Goal: Task Accomplishment & Management: Use online tool/utility

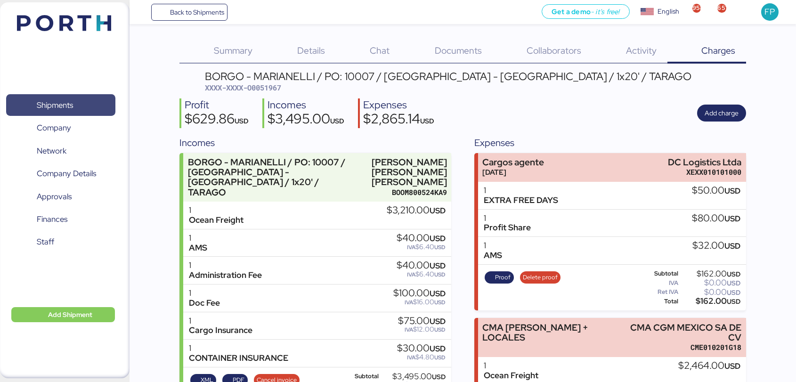
scroll to position [198, 0]
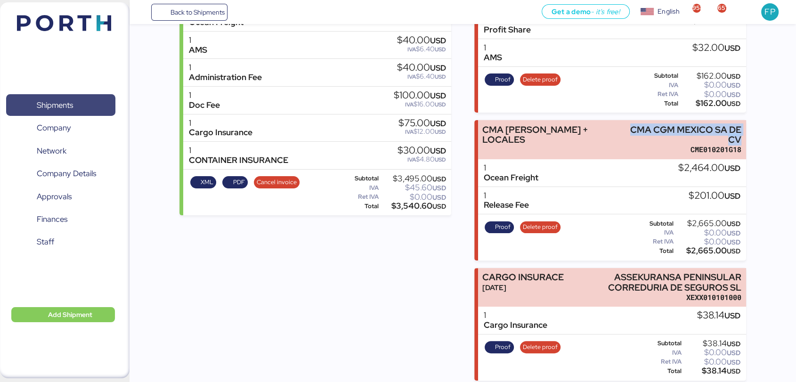
click at [83, 110] on span "Shipments" at bounding box center [60, 105] width 101 height 14
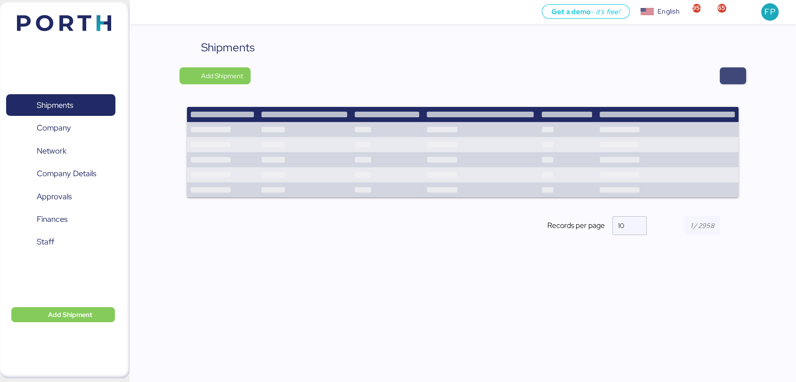
click at [737, 79] on span "button" at bounding box center [732, 75] width 11 height 13
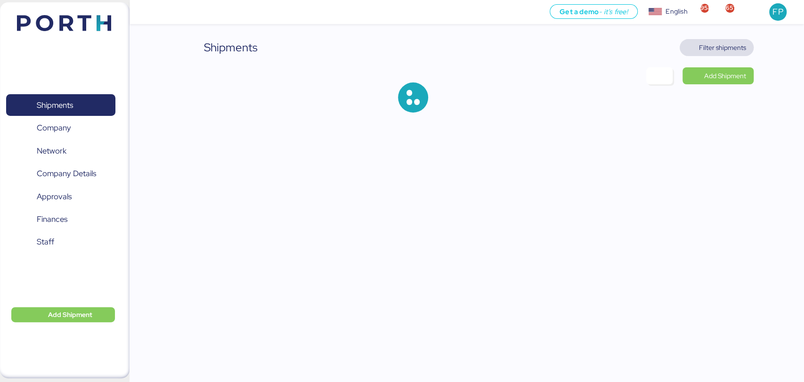
click at [720, 41] on span "Filter shipments" at bounding box center [716, 47] width 59 height 13
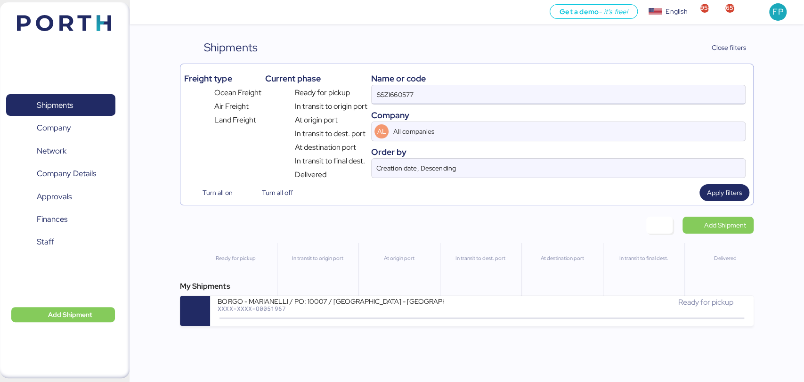
click at [400, 98] on input "SSZ1660577" at bounding box center [558, 94] width 373 height 19
paste input "O0052071"
type input "O0052071"
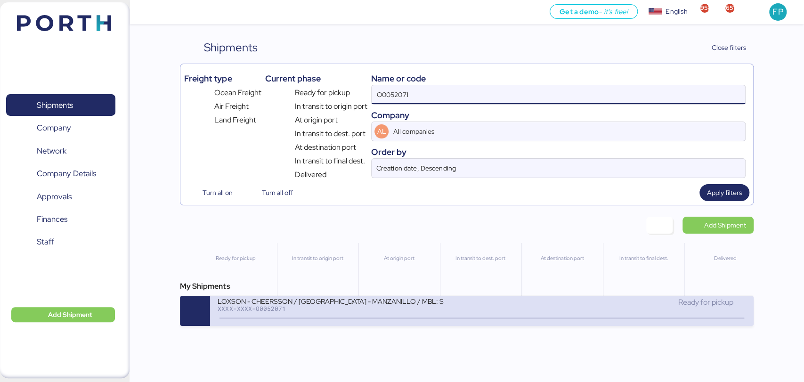
click at [365, 305] on div "LOXSON - CHEERSSON / [GEOGRAPHIC_DATA] - MANZANILLO / MBL: SHMZL25161072 - HBL:…" at bounding box center [331, 301] width 226 height 8
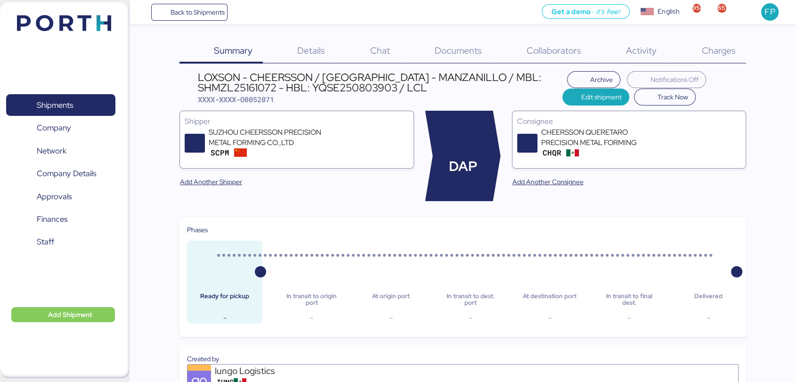
click at [717, 43] on div "Charges 0" at bounding box center [706, 51] width 79 height 24
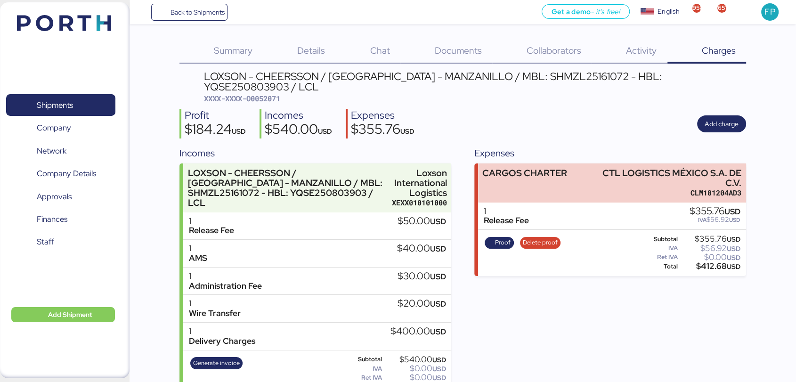
click at [269, 94] on span "XXXX-XXXX-O0052071" at bounding box center [242, 98] width 76 height 9
copy span "O0052071"
drag, startPoint x: 583, startPoint y: 161, endPoint x: 754, endPoint y: 163, distance: 170.5
click at [754, 163] on div "Summary 0 Details 0 Chat 0 Documents 0 Collaborators 0 Activity 0 Charges 0 LOX…" at bounding box center [398, 198] width 796 height 396
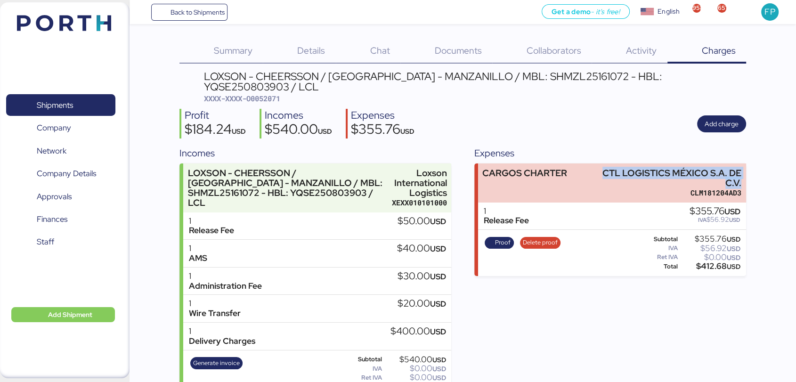
copy div "CTL LOGISTICS MÉXICO S.A. DE C.V."
click at [714, 263] on div "$412.68 USD" at bounding box center [710, 266] width 61 height 7
copy div "412.68"
click at [554, 79] on div "LOXSON - CHEERSSON / [GEOGRAPHIC_DATA] - MANZANILLO / MBL: SHMZL25161072 - HBL:…" at bounding box center [475, 81] width 542 height 21
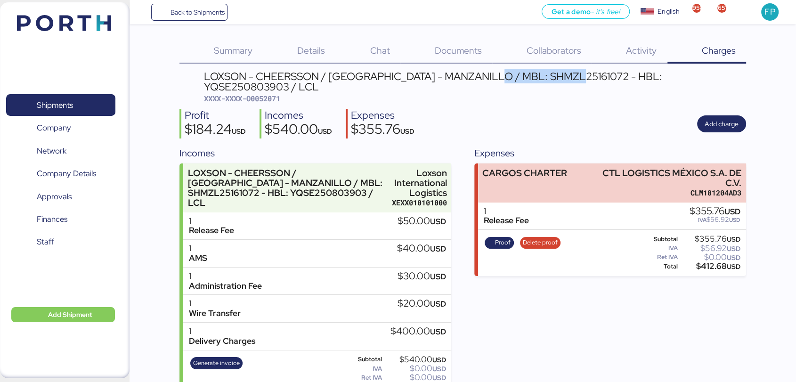
click at [554, 79] on div "LOXSON - CHEERSSON / [GEOGRAPHIC_DATA] - MANZANILLO / MBL: SHMZL25161072 - HBL:…" at bounding box center [475, 81] width 542 height 21
copy div "SHMZL25161072"
click at [49, 105] on span "Shipments" at bounding box center [55, 105] width 36 height 14
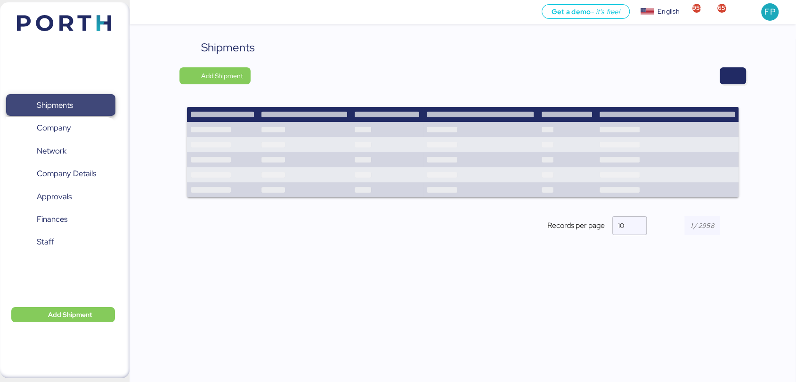
click at [49, 105] on span "Shipments" at bounding box center [55, 105] width 36 height 14
click at [744, 73] on span "button" at bounding box center [733, 75] width 26 height 17
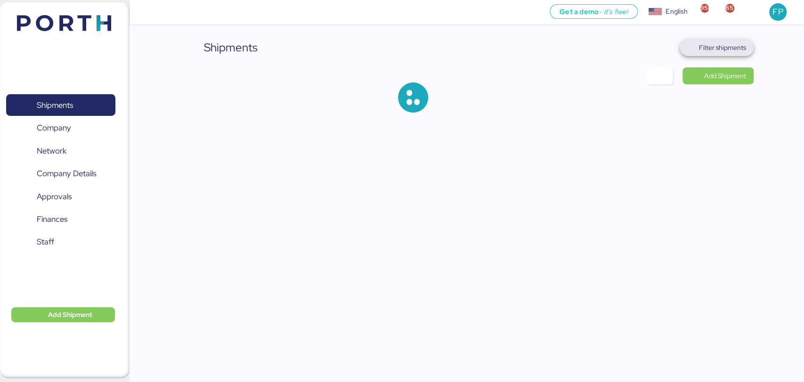
click at [736, 49] on span "Filter shipments" at bounding box center [722, 47] width 47 height 11
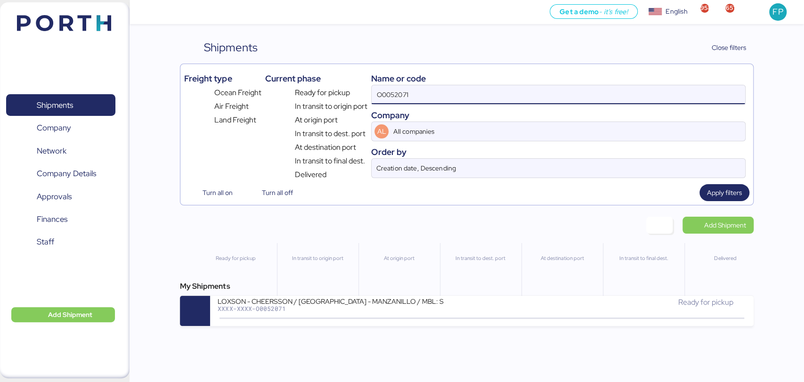
click at [409, 88] on input "O0052071" at bounding box center [558, 94] width 373 height 19
paste input "108"
type input "O0052108"
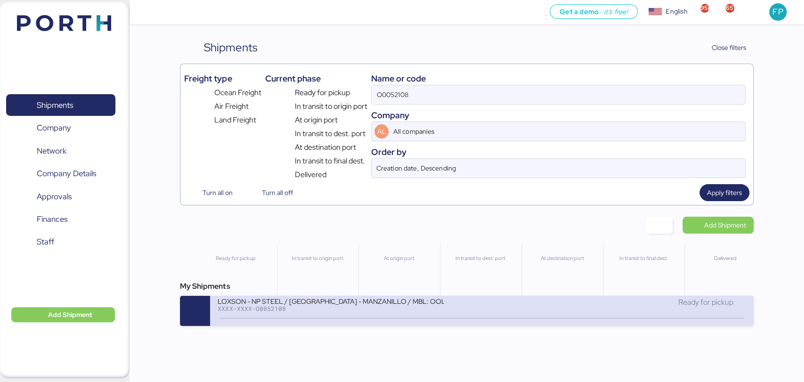
click at [319, 305] on div "LOXSON - NP STEEL / [GEOGRAPHIC_DATA] - MANZANILLO / MBL: OOLU8899530720 - HBL:…" at bounding box center [331, 301] width 226 height 8
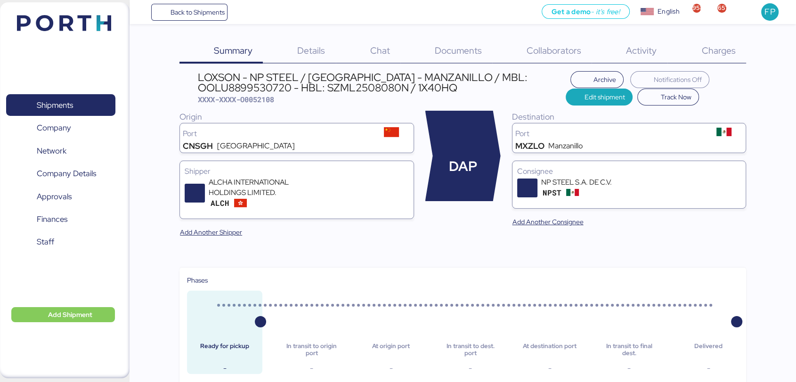
click at [725, 54] on span "Charges" at bounding box center [718, 50] width 34 height 12
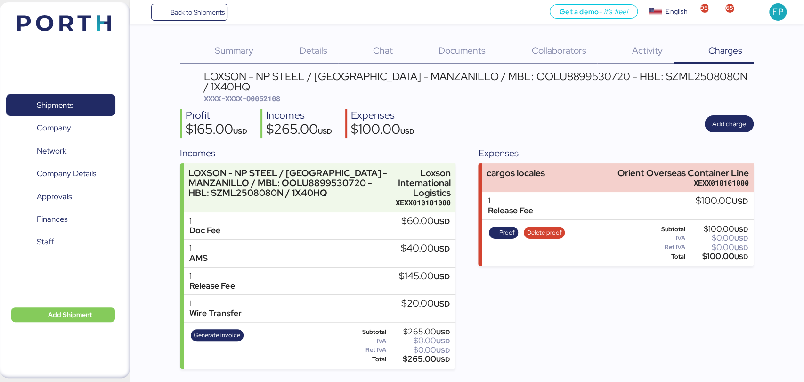
click at [269, 94] on span "XXXX-XXXX-O0052108" at bounding box center [242, 98] width 76 height 9
copy span "O0052108"
click at [102, 106] on span "Shipments" at bounding box center [60, 105] width 101 height 14
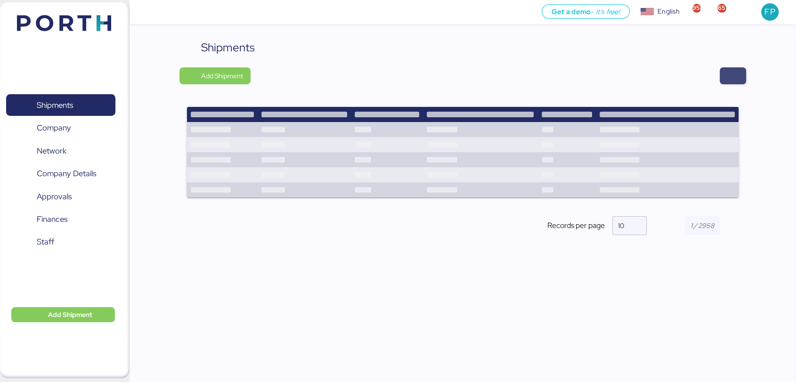
click at [725, 72] on span "button" at bounding box center [733, 75] width 26 height 17
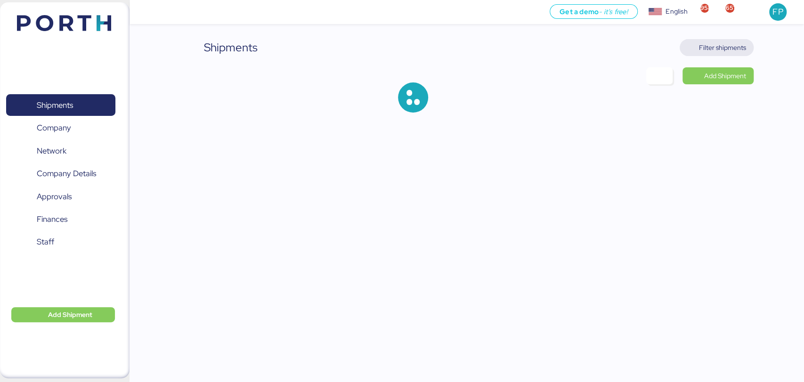
click at [724, 49] on span "Filter shipments" at bounding box center [722, 47] width 47 height 11
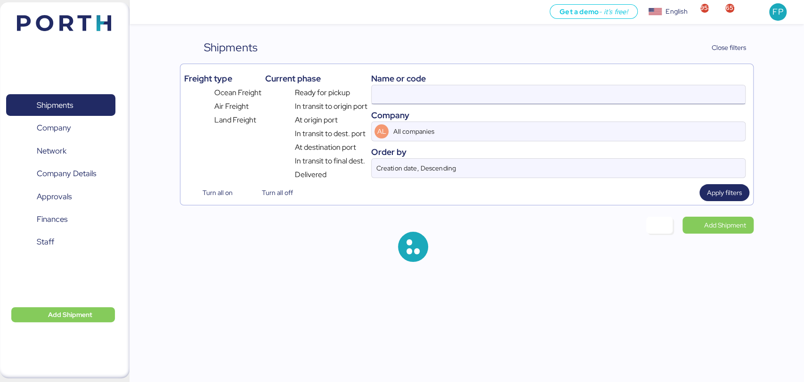
type input "O0052108"
click at [403, 92] on input "O0052108" at bounding box center [558, 94] width 373 height 19
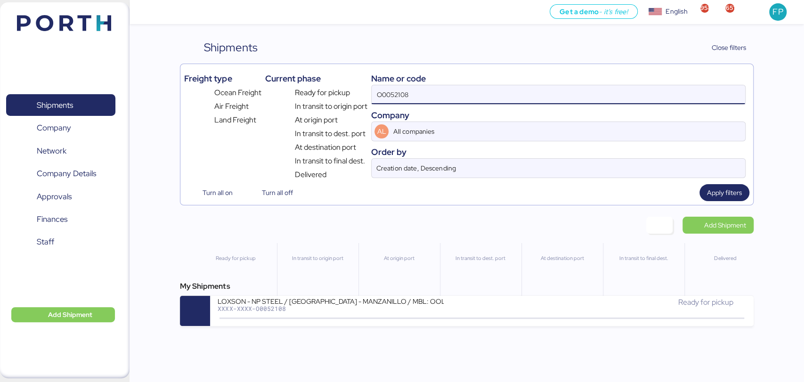
click at [399, 92] on input "O0052108" at bounding box center [558, 94] width 373 height 19
click at [364, 295] on div "My Shipments LOXSON - NP STEEL / [GEOGRAPHIC_DATA] - MANZANILLO / MBL: OOLU8899…" at bounding box center [466, 303] width 573 height 45
click at [365, 302] on div "LOXSON - NP STEEL / [GEOGRAPHIC_DATA] - MANZANILLO / MBL: OOLU8899530720 - HBL:…" at bounding box center [331, 301] width 226 height 8
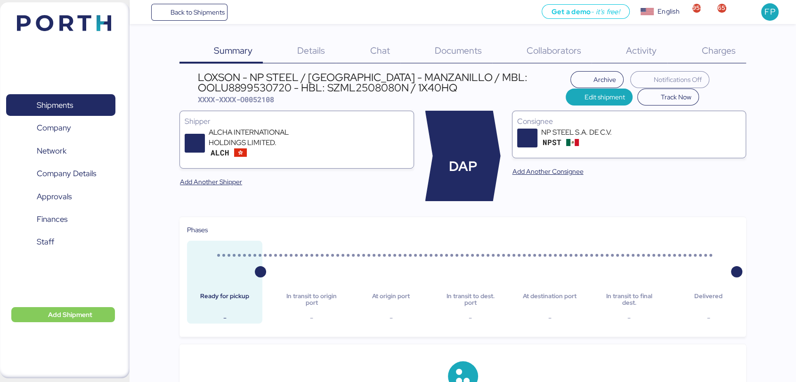
click at [715, 56] on div "Charges 0" at bounding box center [706, 51] width 79 height 24
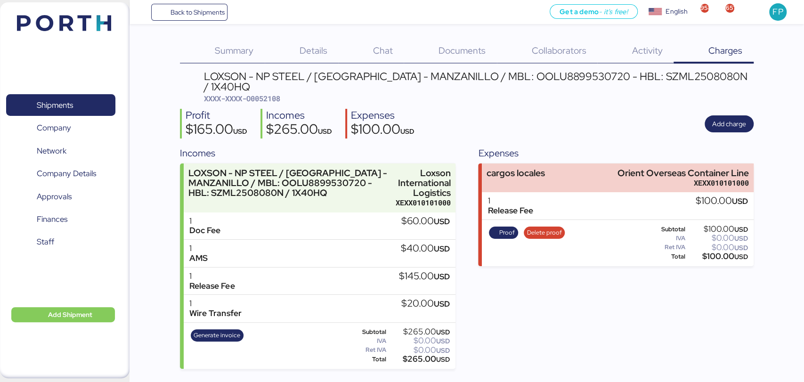
click at [258, 94] on span "XXXX-XXXX-O0052108" at bounding box center [242, 98] width 76 height 9
click at [210, 330] on span "Generate invoice" at bounding box center [217, 335] width 47 height 10
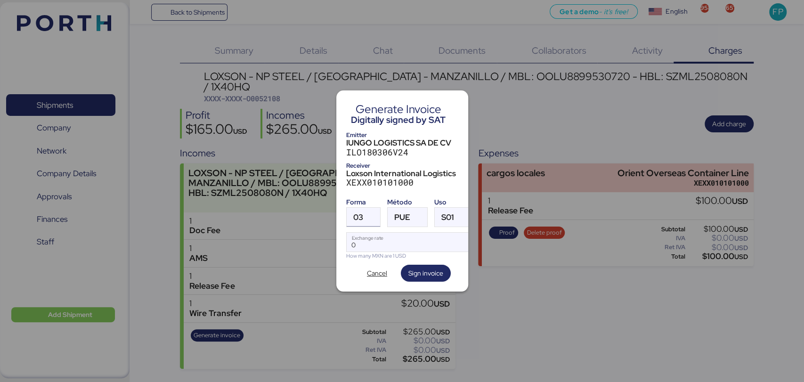
click at [355, 213] on span "03" at bounding box center [358, 217] width 10 height 8
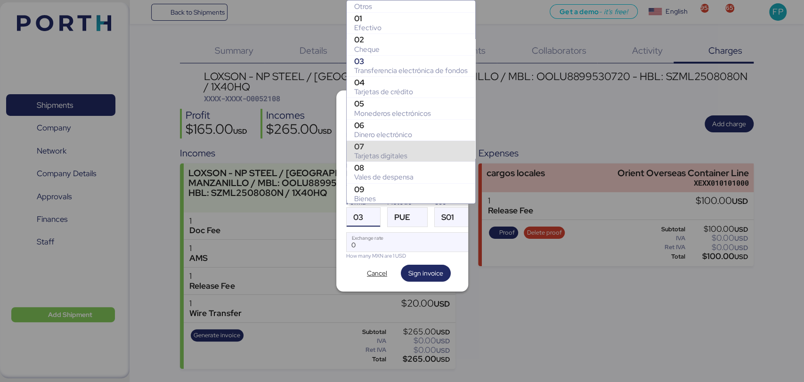
scroll to position [153, 0]
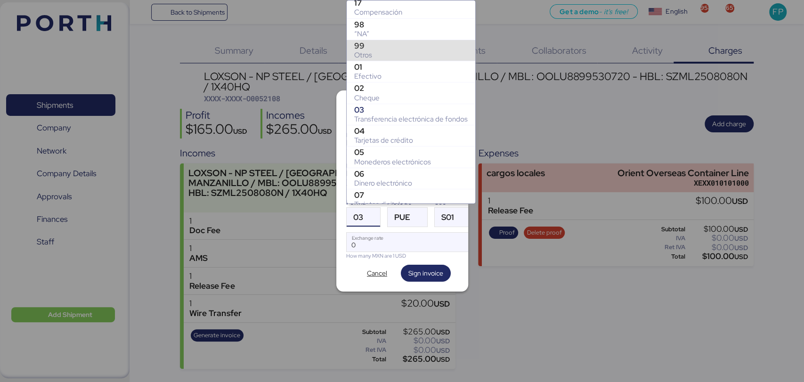
click at [369, 41] on div "99" at bounding box center [411, 45] width 114 height 9
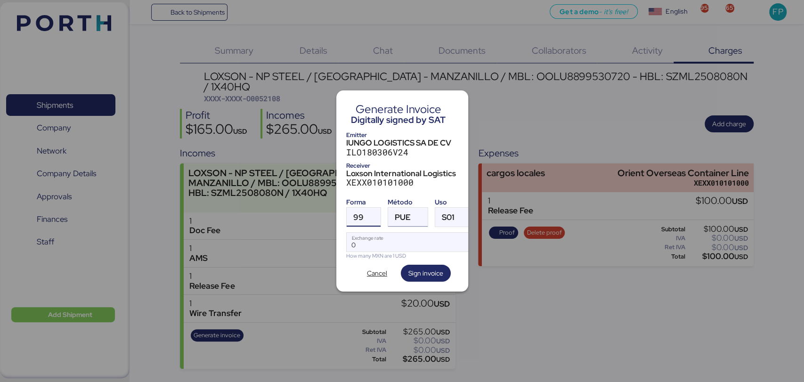
click at [395, 208] on div "PUE" at bounding box center [403, 217] width 16 height 19
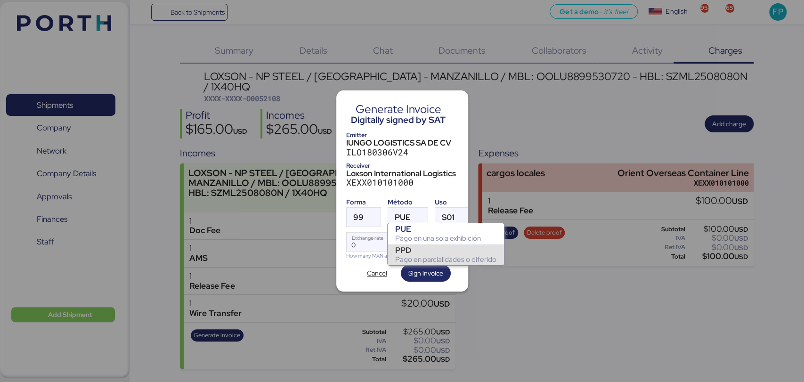
click at [407, 249] on div "PPD" at bounding box center [445, 249] width 101 height 9
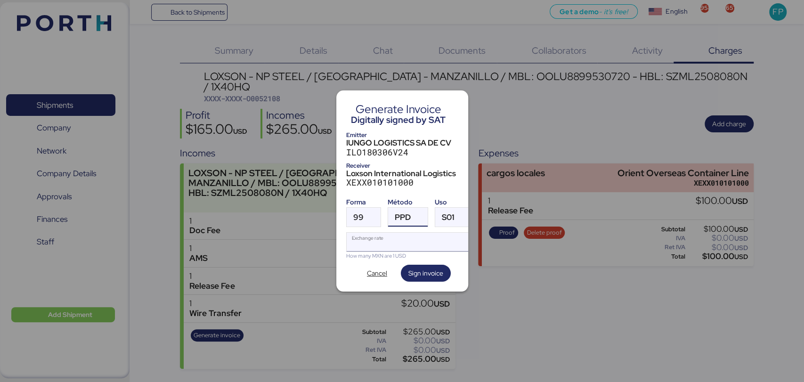
click at [395, 243] on input "Exchange rate" at bounding box center [409, 242] width 125 height 19
type input "0"
paste input "18.4483"
type input "18.4483"
click at [418, 268] on span "Sign invoice" at bounding box center [425, 273] width 35 height 11
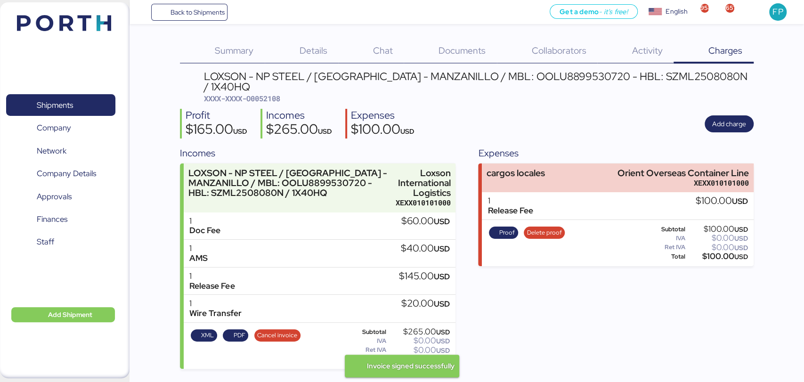
click at [272, 94] on span "XXXX-XXXX-O0052108" at bounding box center [242, 98] width 76 height 9
copy span "O0052108"
click at [412, 356] on div "$265.00 USD" at bounding box center [419, 359] width 62 height 7
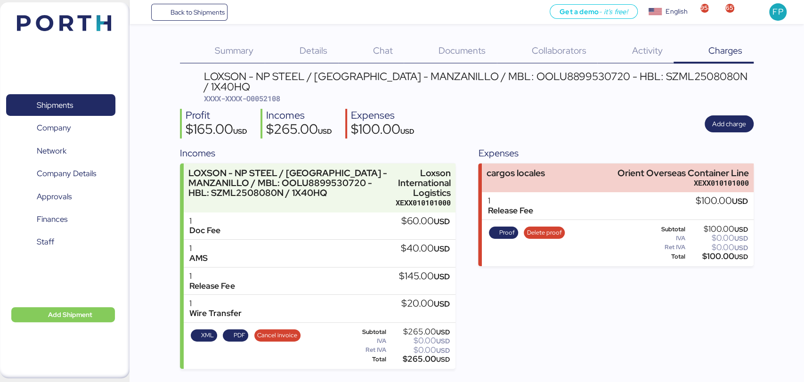
copy div "265.00"
click at [528, 71] on div "LOXSON - NP STEEL / [GEOGRAPHIC_DATA] - MANZANILLO / MBL: OOLU8899530720 - HBL:…" at bounding box center [478, 81] width 549 height 21
copy div "OOLU8899530720"
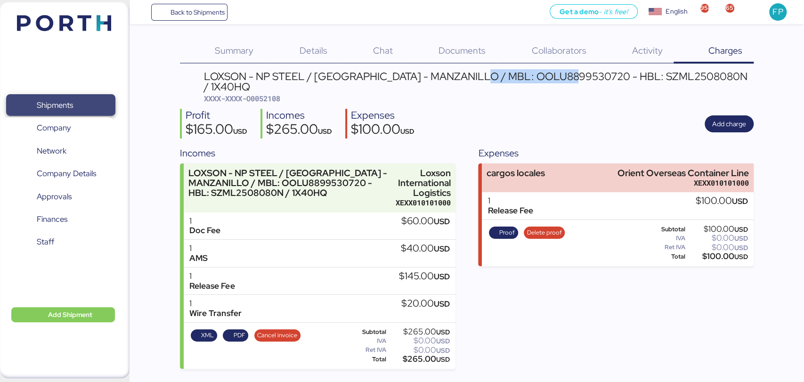
click at [76, 108] on span "Shipments" at bounding box center [60, 105] width 101 height 14
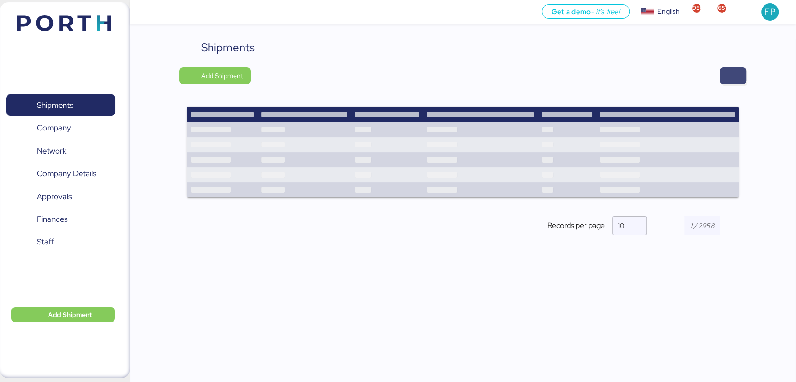
click at [734, 78] on span "button" at bounding box center [732, 75] width 11 height 13
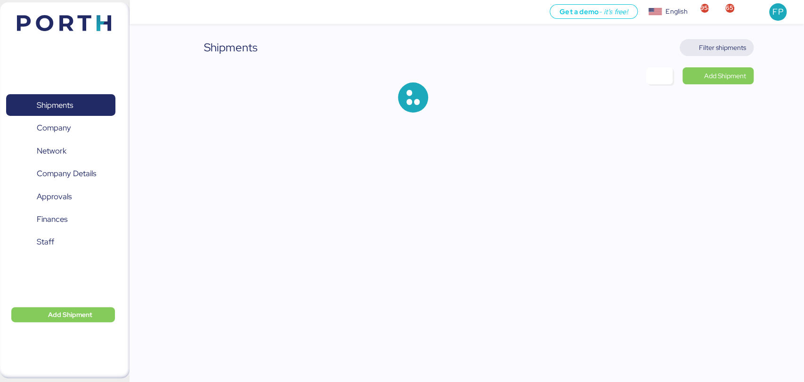
click at [738, 44] on span "Filter shipments" at bounding box center [722, 47] width 47 height 11
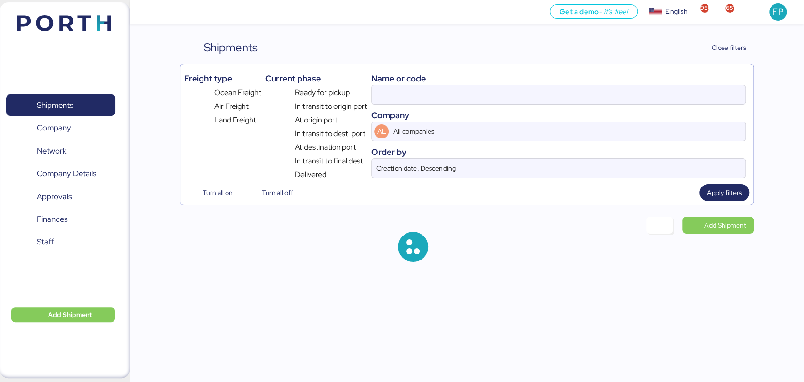
click at [383, 97] on input at bounding box center [558, 94] width 373 height 19
click at [393, 95] on input at bounding box center [558, 94] width 373 height 19
click at [401, 93] on input at bounding box center [558, 94] width 373 height 19
click at [401, 93] on input "O0052108" at bounding box center [558, 94] width 373 height 19
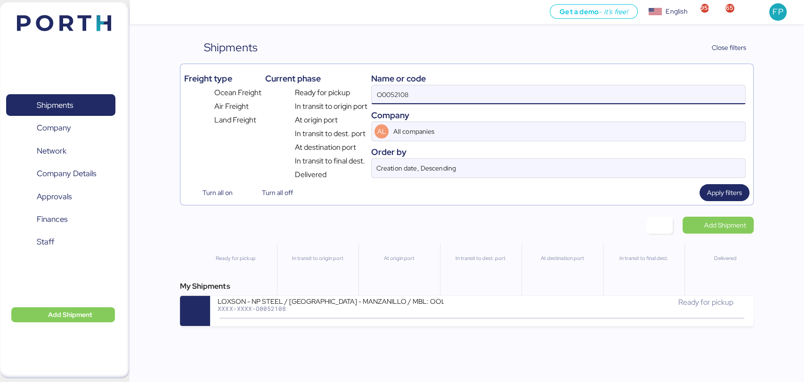
paste input "9"
type input "O0052109"
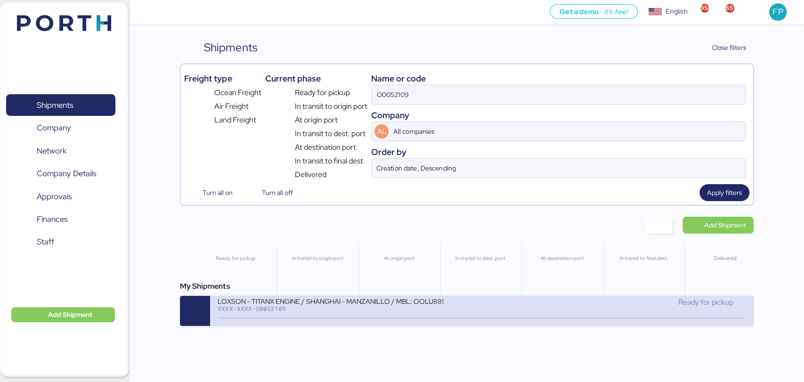
click at [318, 311] on div "XXXX-XXXX-O0052109" at bounding box center [331, 308] width 226 height 7
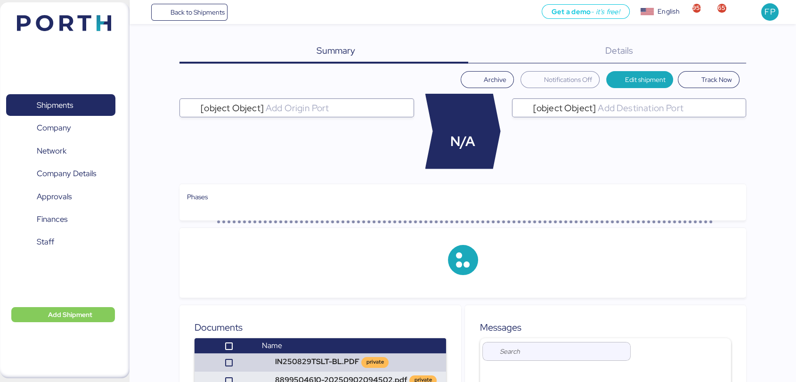
click at [318, 311] on div "Documents Name IN250829TSLT-BL.PDF private 8899504610-20250902094502.pdf private" at bounding box center [319, 360] width 281 height 111
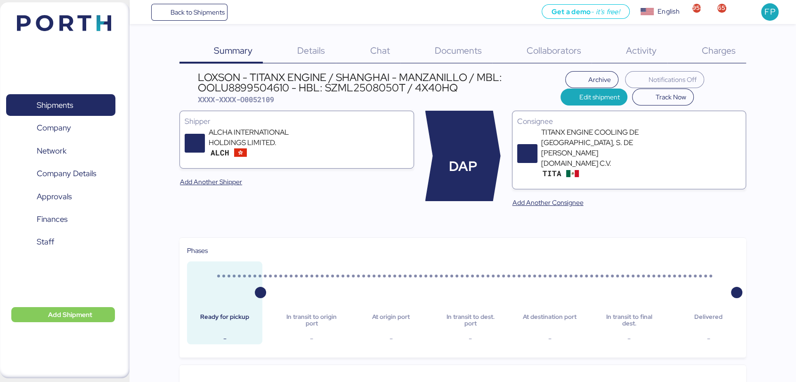
click at [709, 56] on div "Charges 0" at bounding box center [706, 51] width 79 height 24
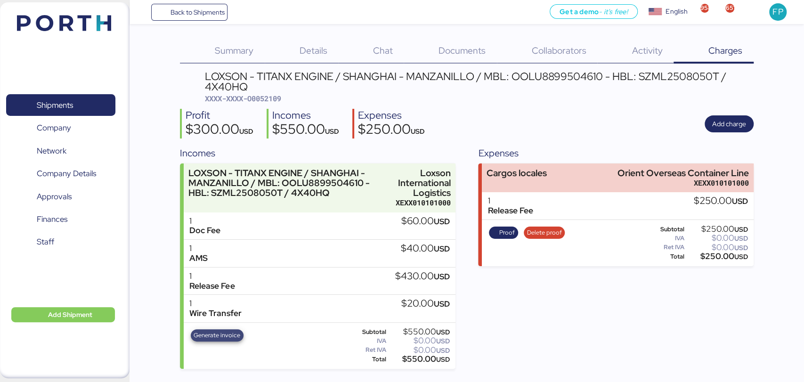
click at [221, 336] on span "Generate invoice" at bounding box center [217, 335] width 47 height 10
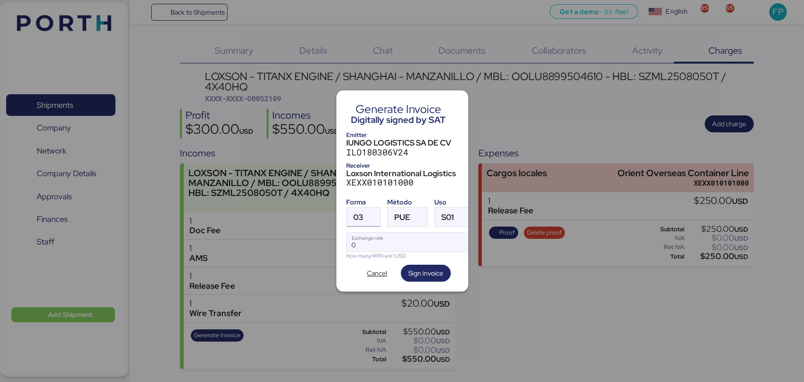
click at [365, 215] on div at bounding box center [371, 217] width 17 height 19
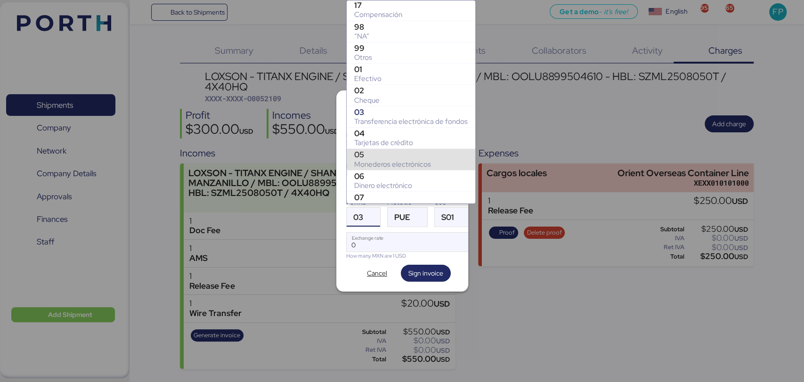
scroll to position [149, 0]
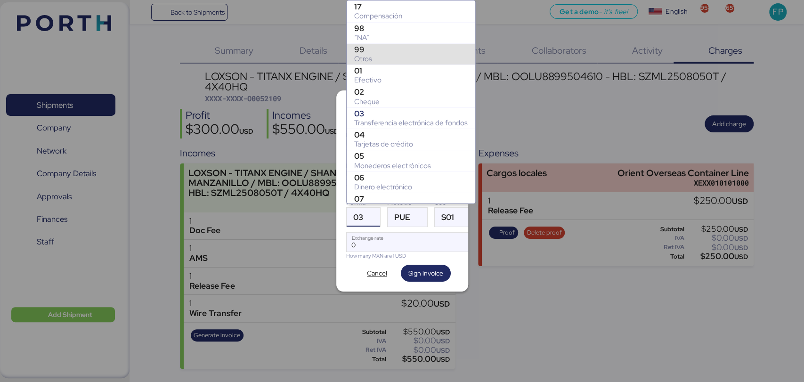
click at [386, 56] on div "Otros" at bounding box center [411, 58] width 114 height 9
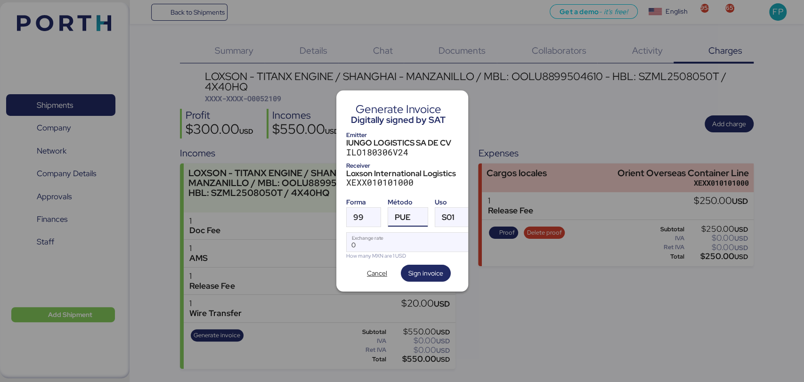
click at [411, 208] on div at bounding box center [419, 217] width 17 height 19
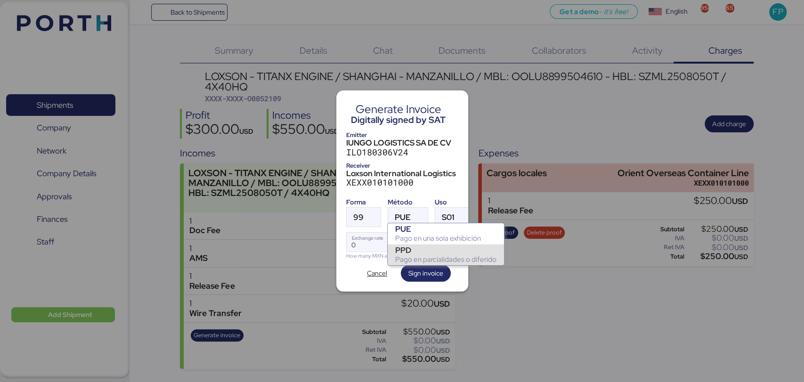
click at [418, 252] on div "PPD" at bounding box center [445, 249] width 101 height 9
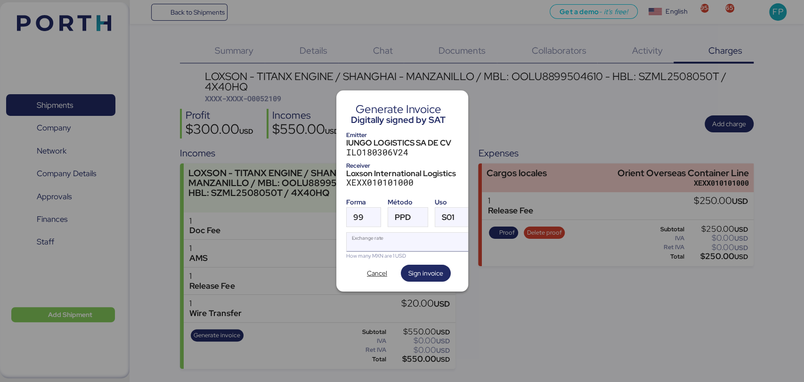
click at [374, 234] on input "Exchange rate" at bounding box center [409, 242] width 125 height 19
type input "0"
paste input "18.4483"
type input "18.4483"
click at [422, 270] on span "Sign invoice" at bounding box center [425, 273] width 35 height 11
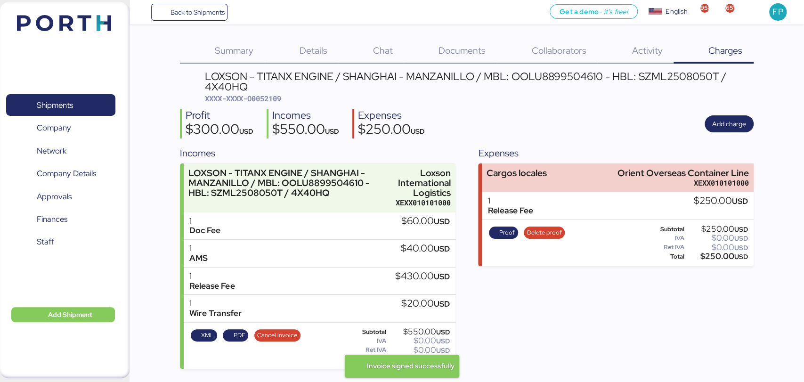
click at [268, 100] on span "XXXX-XXXX-O0052109" at bounding box center [243, 98] width 76 height 9
copy span "O0052109"
click at [565, 81] on div "LOXSON - TITANX ENGINE / SHANGHAI - MANZANILLO / MBL: OOLU8899504610 - HBL: SZM…" at bounding box center [479, 81] width 549 height 21
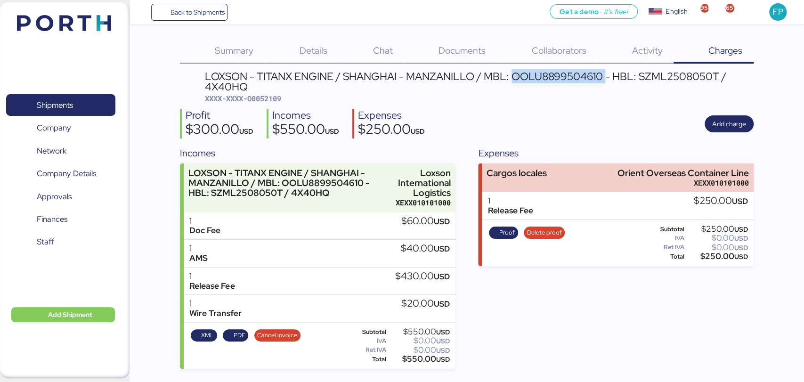
click at [565, 81] on div "LOXSON - TITANX ENGINE / SHANGHAI - MANZANILLO / MBL: OOLU8899504610 - HBL: SZM…" at bounding box center [479, 81] width 549 height 21
click at [418, 362] on div "$550.00 USD" at bounding box center [419, 359] width 62 height 7
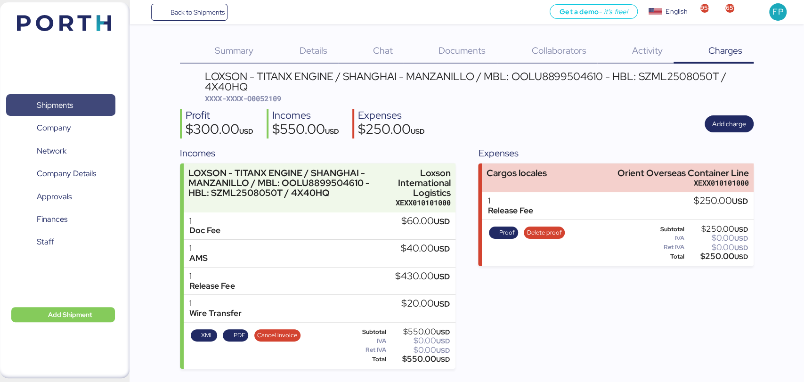
click at [95, 108] on span "Shipments" at bounding box center [60, 105] width 101 height 14
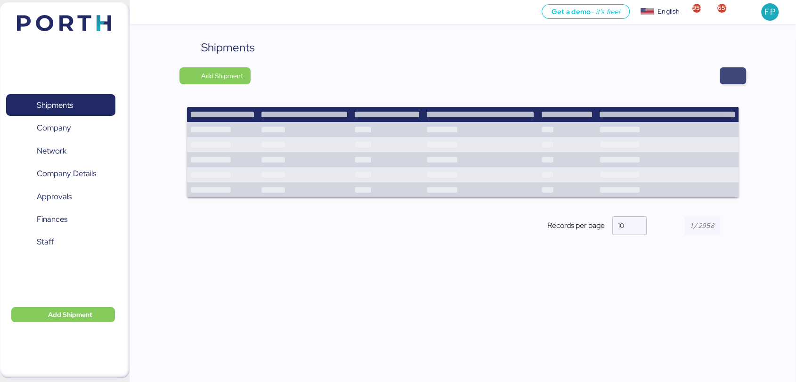
click at [736, 81] on span "button" at bounding box center [732, 75] width 11 height 13
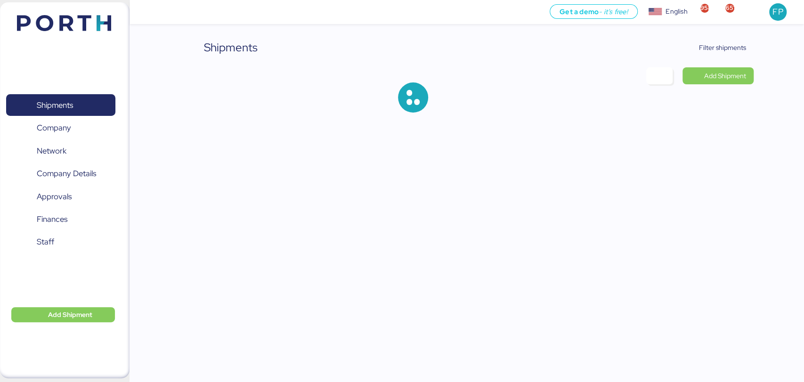
click at [728, 56] on div "Shipments Filter shipments Add Shipment" at bounding box center [466, 83] width 573 height 89
click at [710, 40] on span "Filter shipments" at bounding box center [717, 47] width 74 height 17
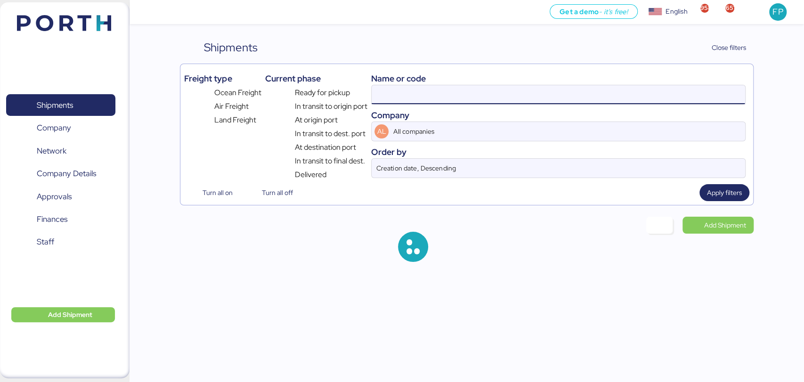
click at [404, 91] on input at bounding box center [558, 94] width 373 height 19
click at [404, 91] on input "O0052109" at bounding box center [558, 94] width 373 height 19
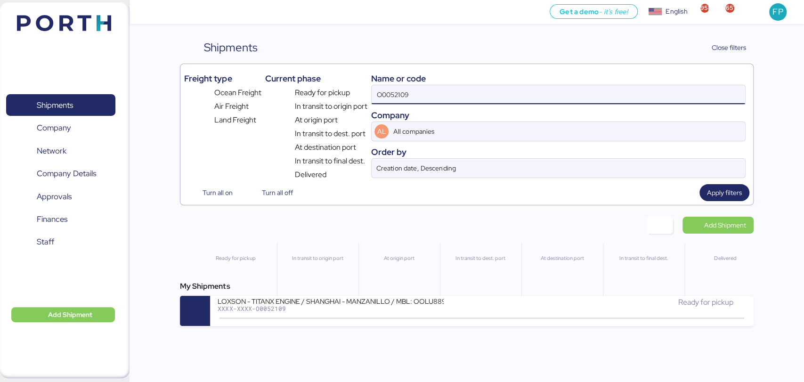
click at [404, 91] on input "O0052109" at bounding box center [558, 94] width 373 height 19
paste input "10"
type input "O0052110"
click at [337, 296] on div "My Shipments LOXSON - ALMACENADORA ACCEL / [GEOGRAPHIC_DATA] - MANZANILLO / MBL…" at bounding box center [466, 303] width 573 height 45
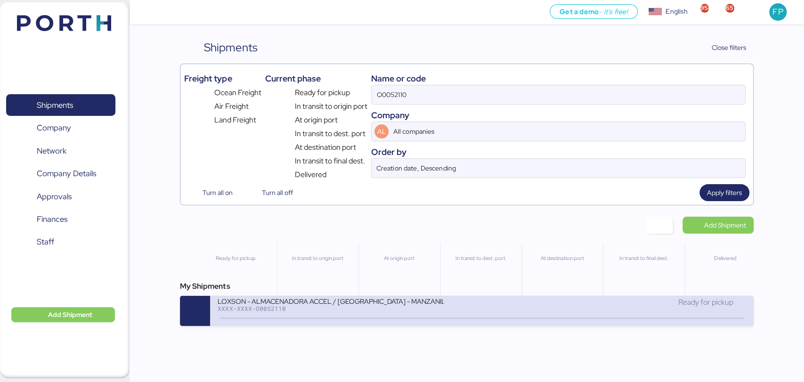
click at [343, 301] on div "LOXSON - ALMACENADORA ACCEL / [GEOGRAPHIC_DATA] - MANZANILLO / MBL: OOLU8899504…" at bounding box center [331, 301] width 226 height 8
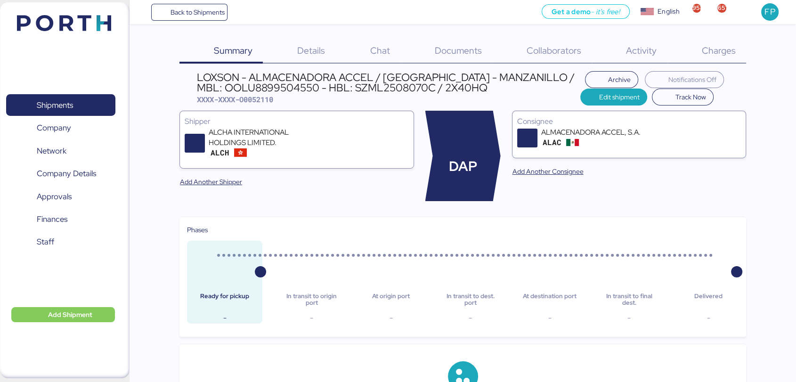
click at [734, 54] on span "Charges" at bounding box center [718, 50] width 34 height 12
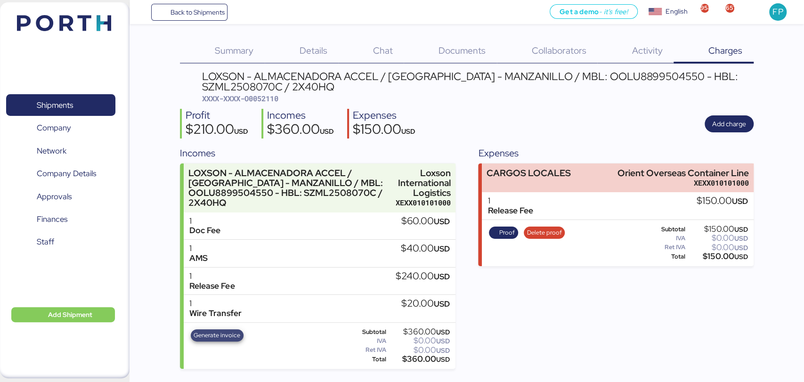
click at [229, 337] on span "Generate invoice" at bounding box center [217, 335] width 47 height 10
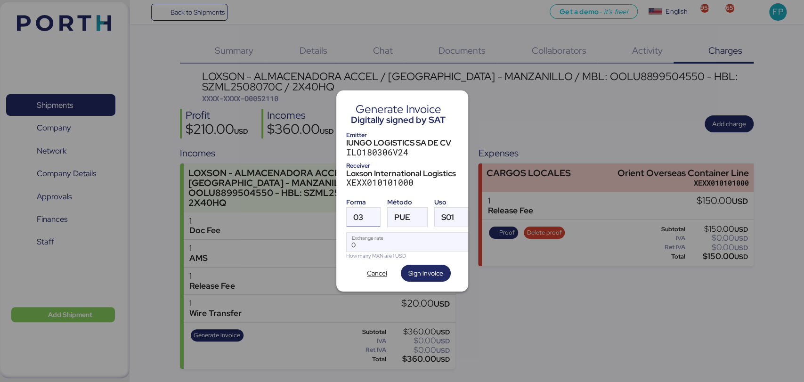
click at [356, 217] on span "03" at bounding box center [358, 217] width 10 height 8
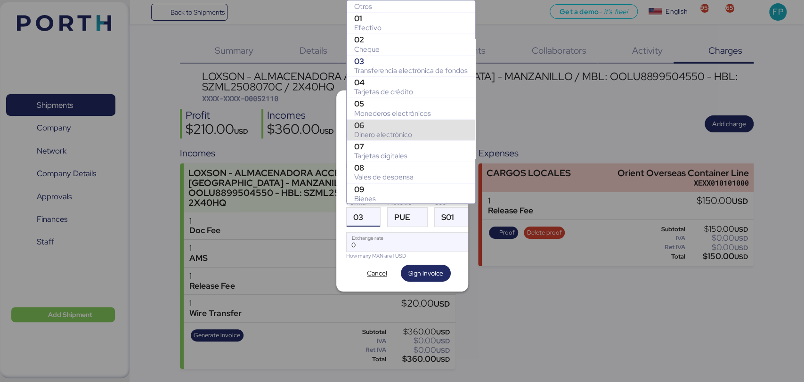
scroll to position [153, 0]
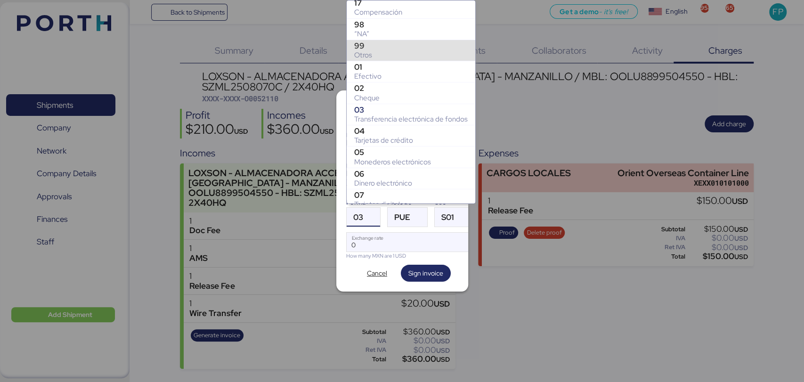
click at [377, 45] on div "99" at bounding box center [411, 45] width 114 height 9
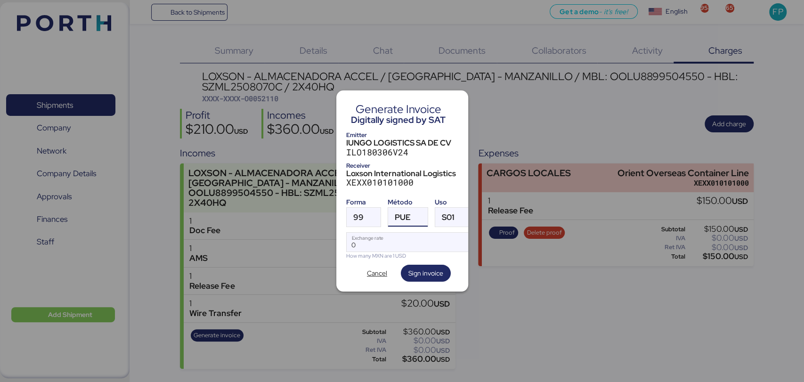
click at [410, 213] on span "PUE" at bounding box center [403, 217] width 16 height 8
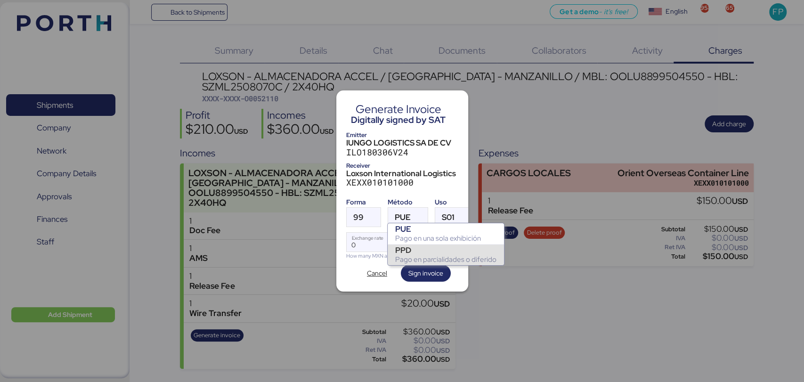
click at [414, 244] on div "PPD Pago en parcialidades o diferido" at bounding box center [446, 254] width 116 height 21
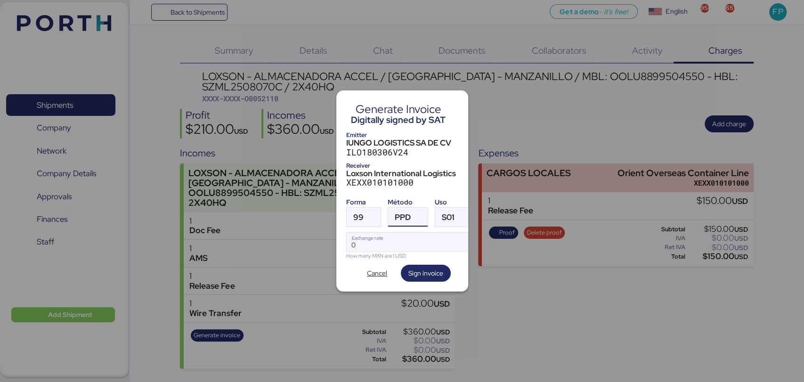
click at [388, 220] on div "PPD" at bounding box center [399, 217] width 23 height 19
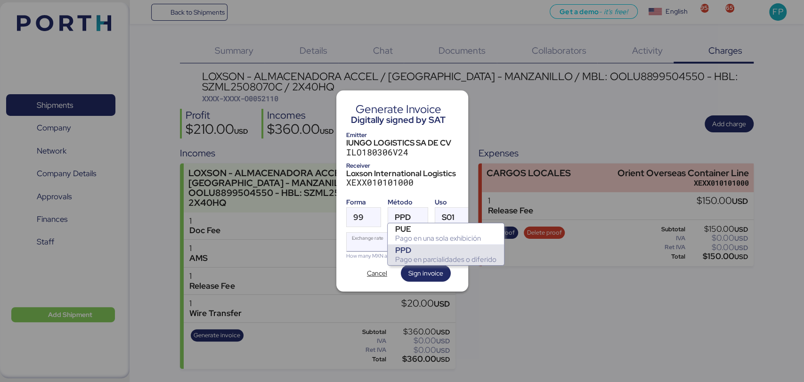
click at [379, 237] on input "Exchange rate" at bounding box center [409, 242] width 125 height 19
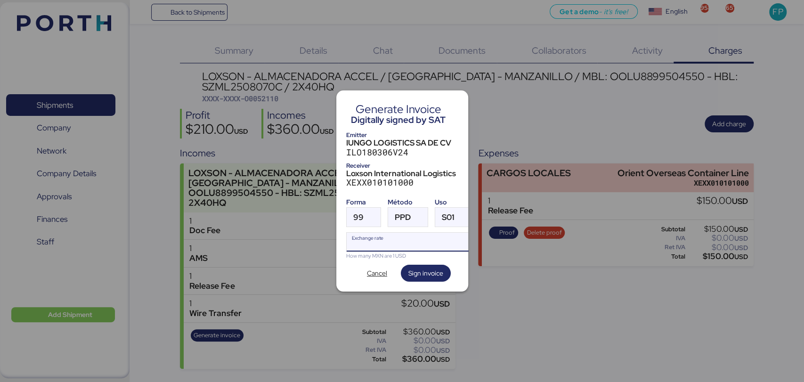
type input "0"
paste input "18.4483"
type input "18.4483"
click at [424, 268] on span "Sign invoice" at bounding box center [425, 273] width 35 height 11
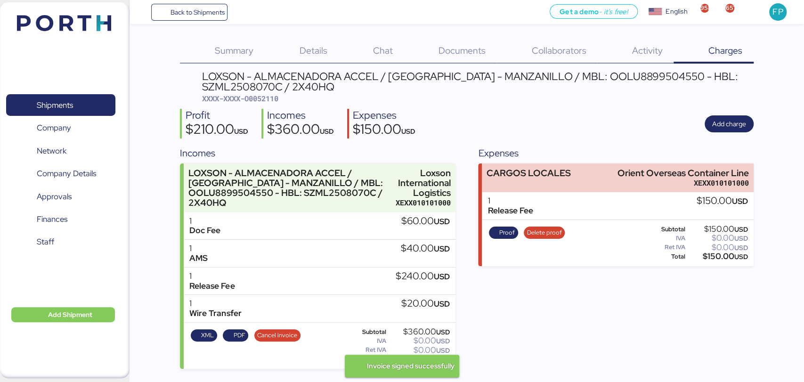
click at [276, 98] on span "XXXX-XXXX-O0052110" at bounding box center [240, 98] width 76 height 9
click at [587, 72] on div "LOXSON - ALMACENADORA ACCEL / [GEOGRAPHIC_DATA] - MANZANILLO / MBL: OOLU8899504…" at bounding box center [477, 81] width 551 height 21
click at [414, 363] on div "$360.00 USD" at bounding box center [419, 359] width 62 height 7
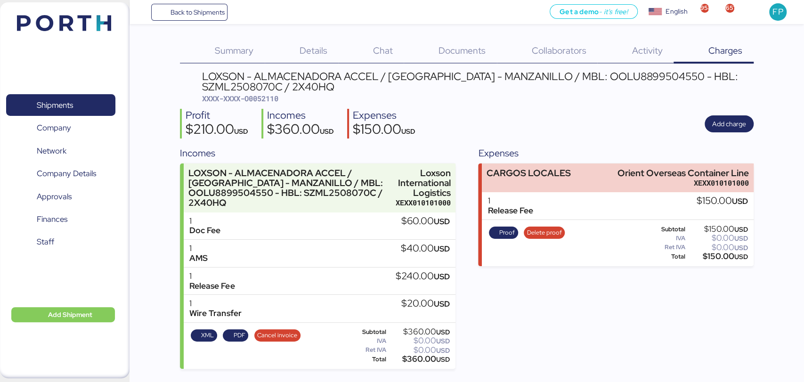
click at [414, 363] on div "$360.00 USD" at bounding box center [419, 359] width 62 height 7
click at [73, 102] on span "Shipments" at bounding box center [55, 105] width 36 height 14
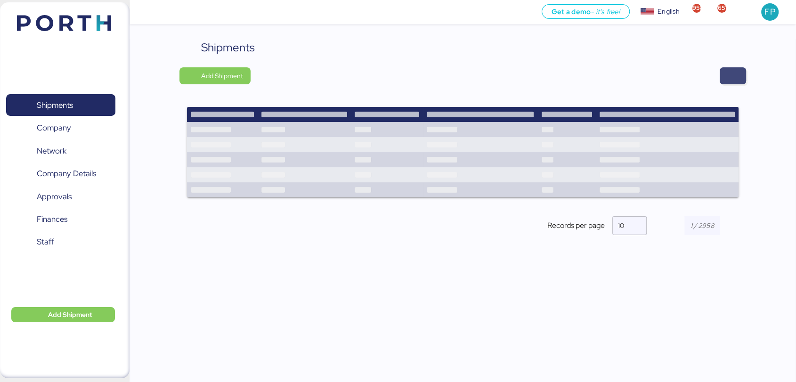
click at [725, 78] on span "button" at bounding box center [733, 75] width 26 height 17
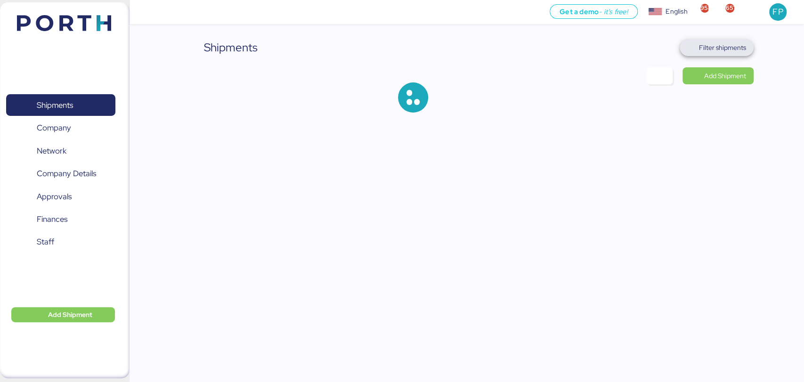
click at [736, 42] on span "Filter shipments" at bounding box center [722, 47] width 47 height 11
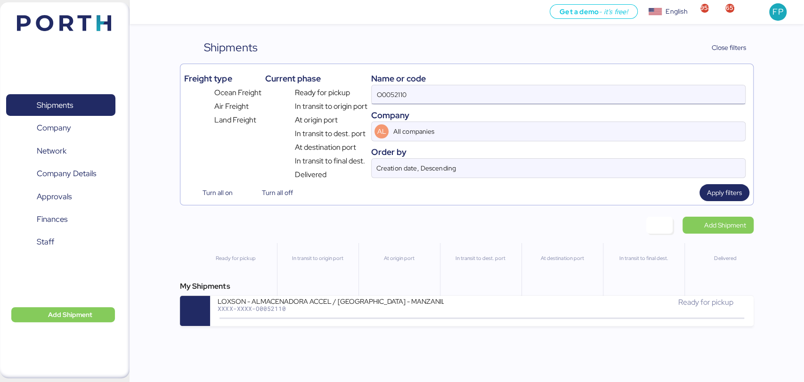
click at [397, 95] on input "O0052110" at bounding box center [558, 94] width 373 height 19
paste input "2"
type input "O0052112"
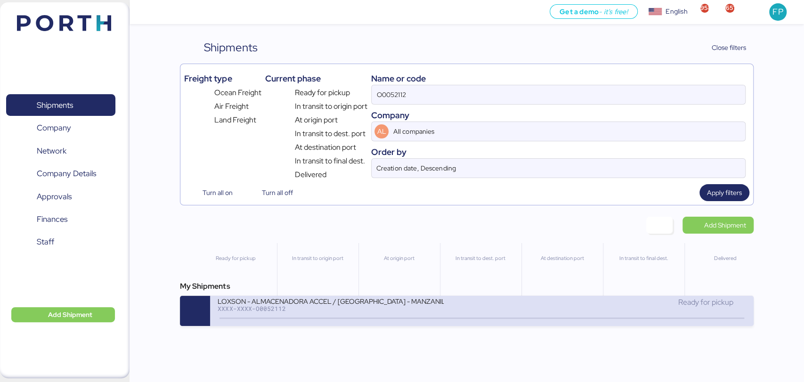
click at [325, 310] on div "XXXX-XXXX-O0052112" at bounding box center [331, 308] width 226 height 7
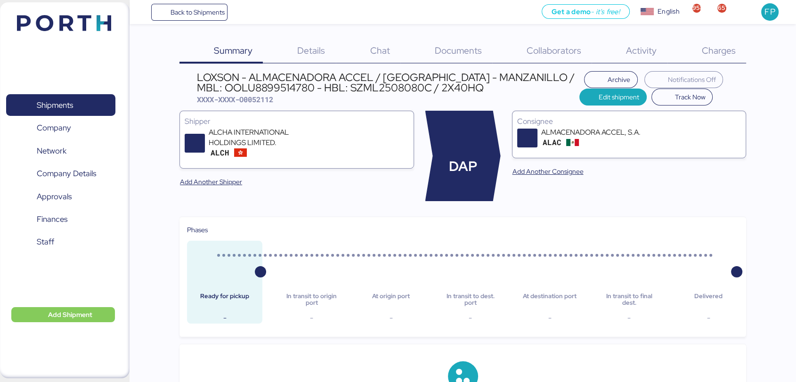
click at [726, 52] on span "Charges" at bounding box center [718, 50] width 34 height 12
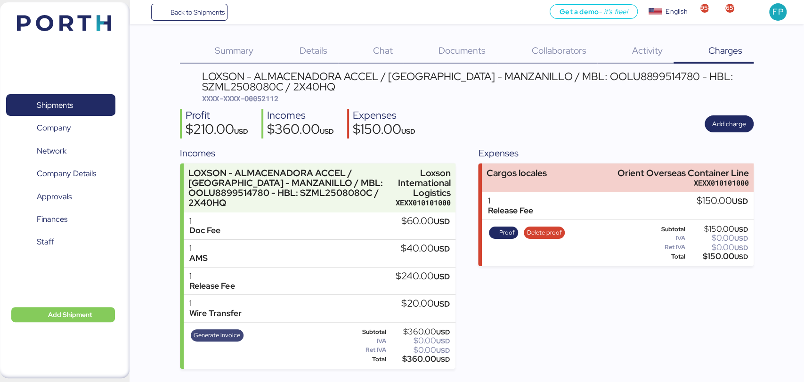
click at [232, 339] on span "Generate invoice" at bounding box center [217, 335] width 47 height 10
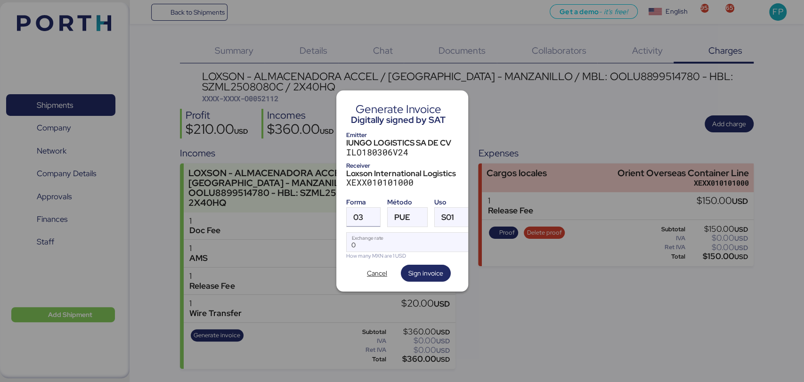
click at [362, 213] on span "03" at bounding box center [358, 217] width 10 height 8
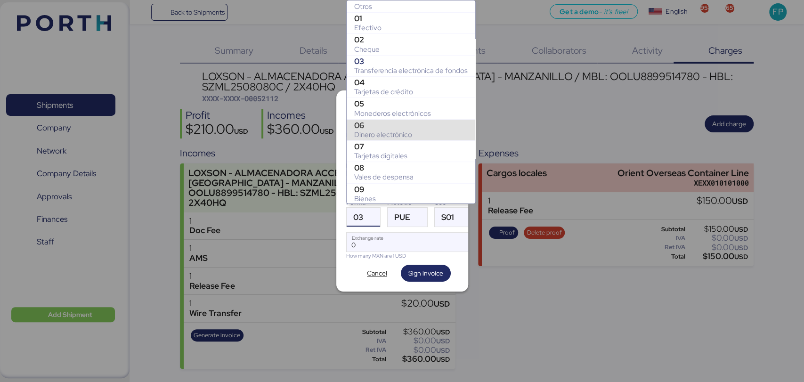
scroll to position [154, 0]
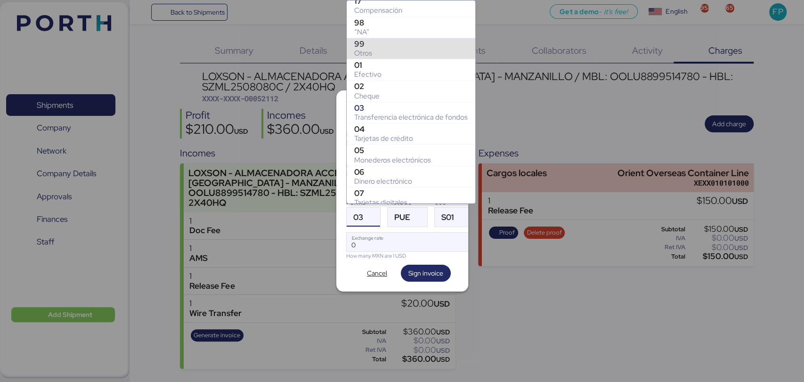
click at [381, 50] on div "Otros" at bounding box center [411, 53] width 114 height 9
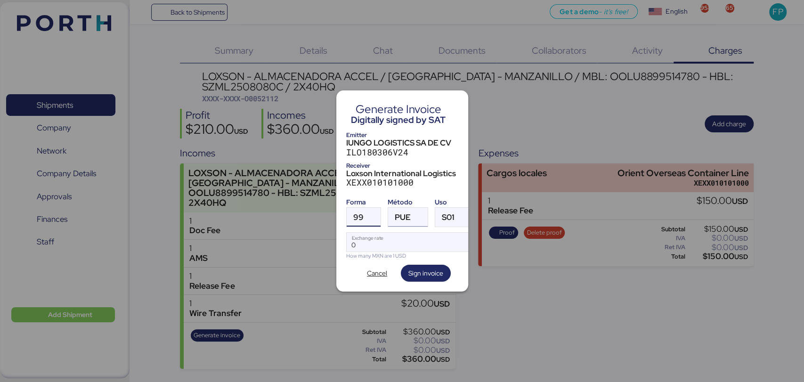
click at [413, 211] on div at bounding box center [419, 217] width 17 height 19
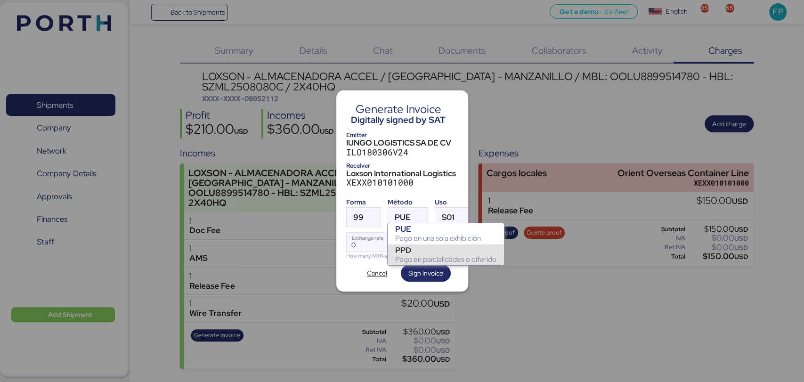
click at [409, 248] on div "PPD" at bounding box center [445, 249] width 101 height 9
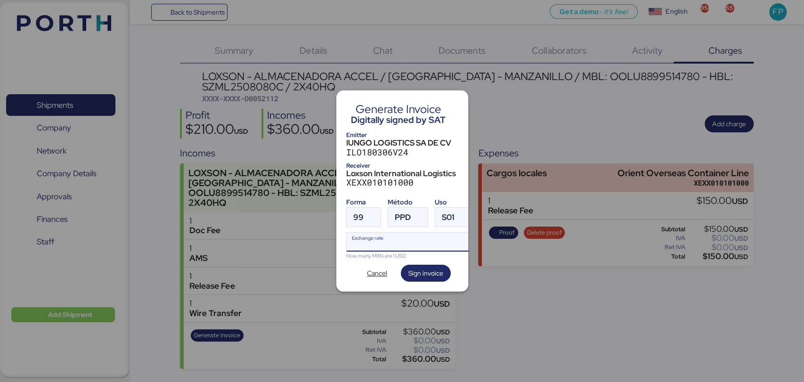
click at [384, 243] on input "Exchange rate" at bounding box center [409, 242] width 125 height 19
paste input "0052112"
type input "0052112"
drag, startPoint x: 384, startPoint y: 243, endPoint x: 289, endPoint y: 236, distance: 95.4
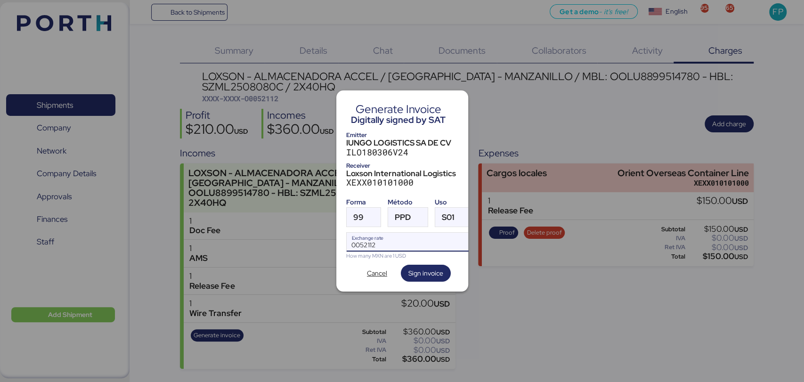
click at [289, 236] on div "Generate Invoice Digitally signed by SAT Emitter IUNGO LOGISTICS SA DE CV ILO18…" at bounding box center [402, 191] width 804 height 382
type input "0"
paste input "18.4483"
type input "18.4483"
click at [423, 268] on span "Sign invoice" at bounding box center [425, 273] width 35 height 11
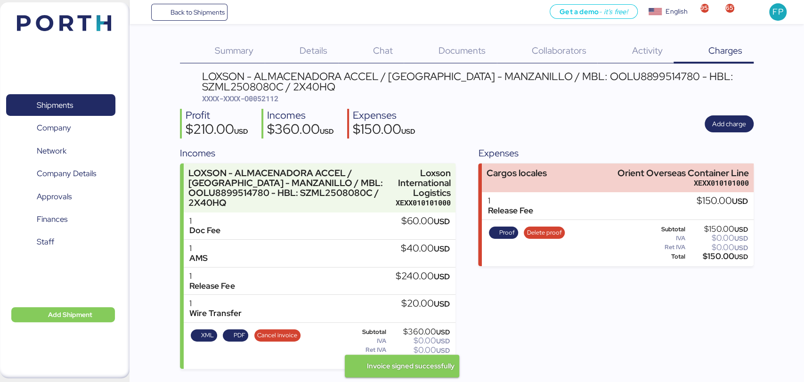
click at [272, 97] on span "XXXX-XXXX-O0052112" at bounding box center [240, 98] width 76 height 9
click at [610, 71] on div "LOXSON - ALMACENADORA ACCEL / [GEOGRAPHIC_DATA] - MANZANILLO / MBL: OOLU8899514…" at bounding box center [477, 81] width 551 height 21
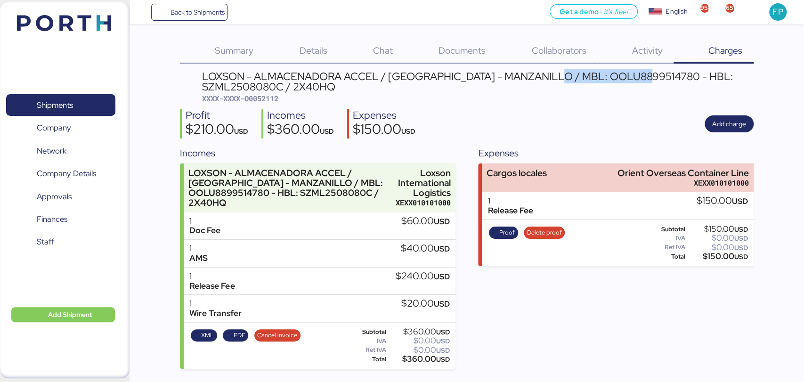
click at [610, 71] on div "LOXSON - ALMACENADORA ACCEL / [GEOGRAPHIC_DATA] - MANZANILLO / MBL: OOLU8899514…" at bounding box center [477, 81] width 551 height 21
click at [273, 100] on span "XXXX-XXXX-O0052112" at bounding box center [240, 98] width 76 height 9
click at [422, 363] on div "$360.00 USD" at bounding box center [419, 359] width 62 height 7
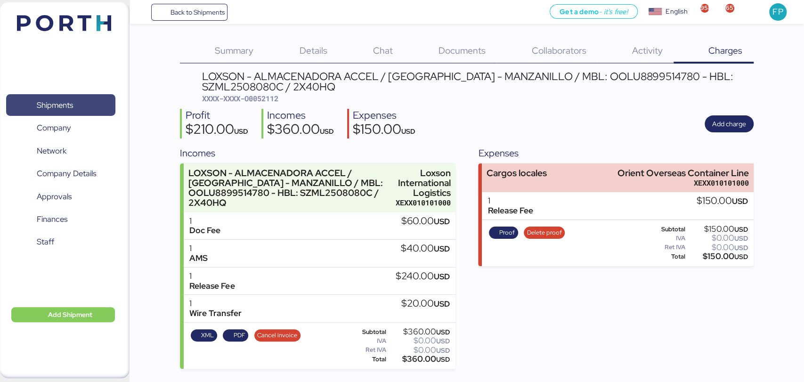
click at [73, 112] on span "Shipments" at bounding box center [60, 105] width 101 height 14
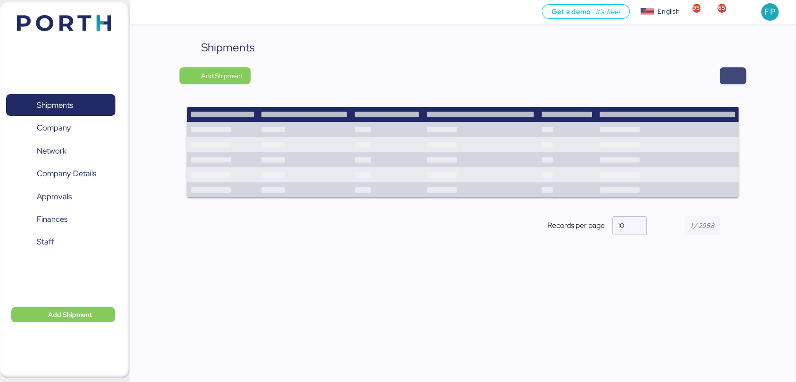
click at [731, 76] on span "button" at bounding box center [732, 75] width 11 height 13
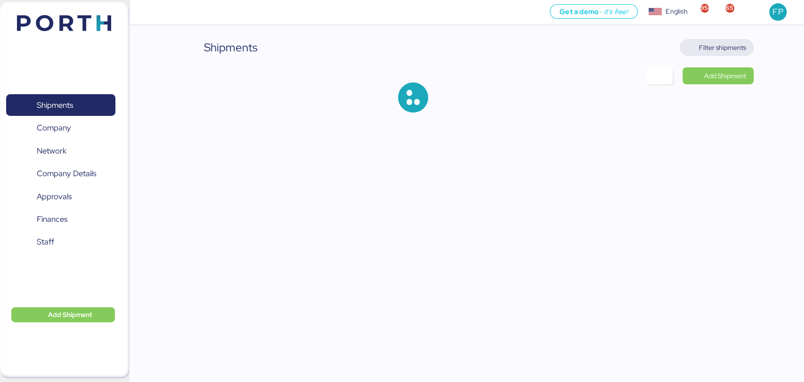
click at [721, 46] on span "Filter shipments" at bounding box center [722, 47] width 47 height 11
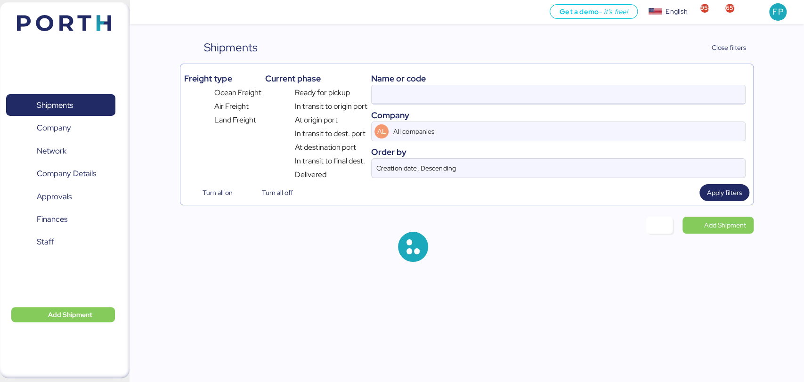
click at [377, 90] on input at bounding box center [558, 94] width 373 height 19
click at [388, 94] on input at bounding box center [558, 94] width 373 height 19
click at [388, 94] on input "O0052112" at bounding box center [558, 94] width 373 height 19
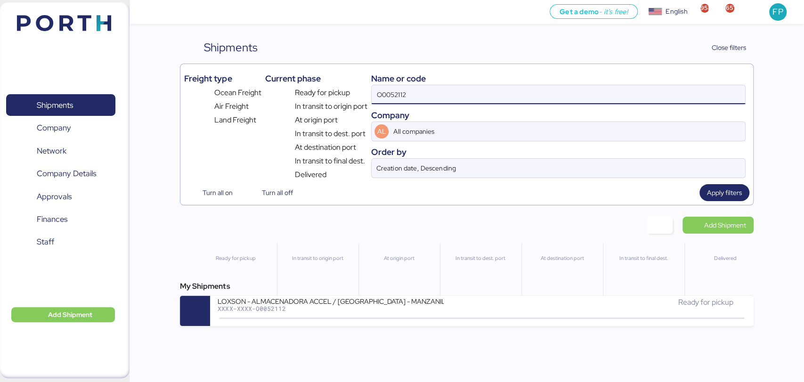
click at [388, 94] on input "O0052112" at bounding box center [558, 94] width 373 height 19
paste input "1925"
type input "O0051925"
